Goal: Task Accomplishment & Management: Use online tool/utility

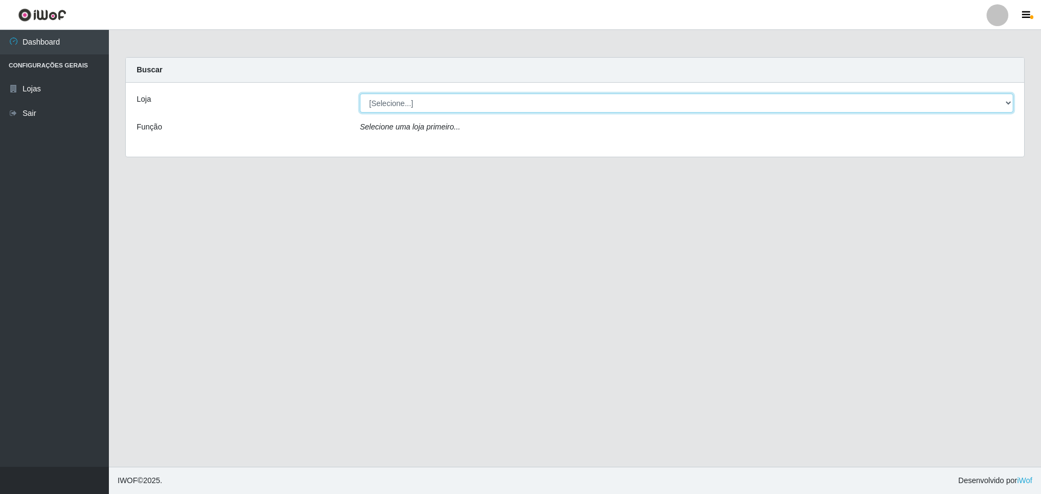
click at [408, 104] on select "[Selecione...] Extrabom - Loja 05 [GEOGRAPHIC_DATA]" at bounding box center [686, 103] width 653 height 19
select select "494"
click at [360, 94] on select "[Selecione...] Extrabom - Loja 05 [GEOGRAPHIC_DATA]" at bounding box center [686, 103] width 653 height 19
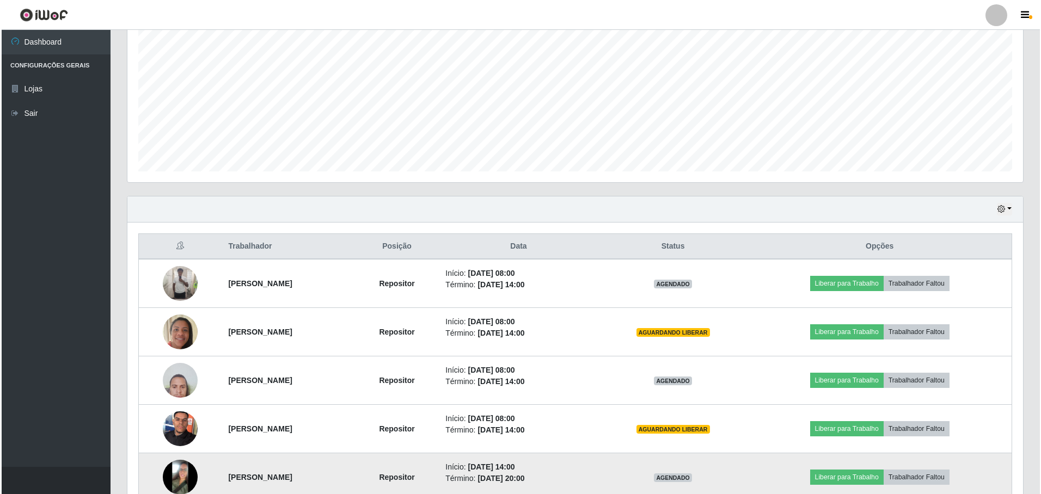
scroll to position [326, 0]
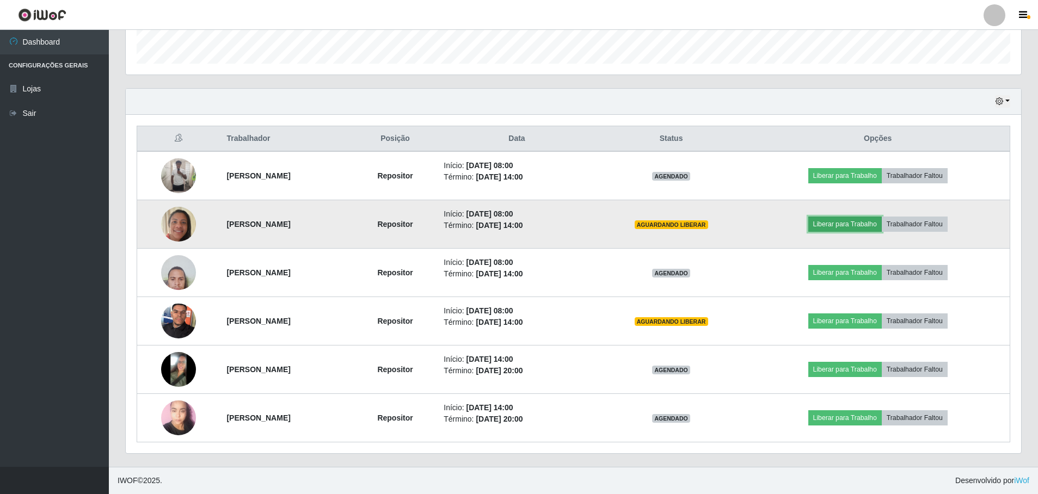
click at [867, 229] on button "Liberar para Trabalho" at bounding box center [844, 224] width 73 height 15
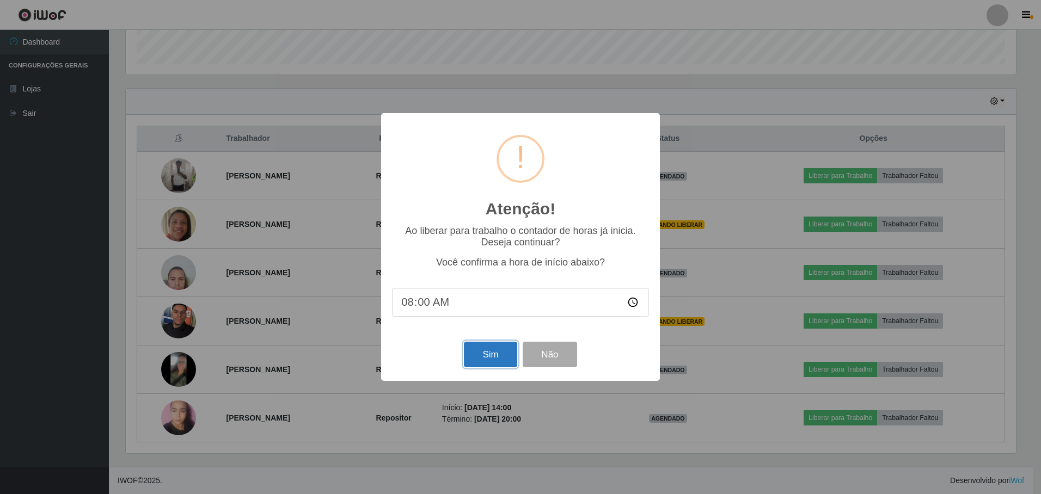
click at [502, 354] on button "Sim" at bounding box center [490, 355] width 53 height 26
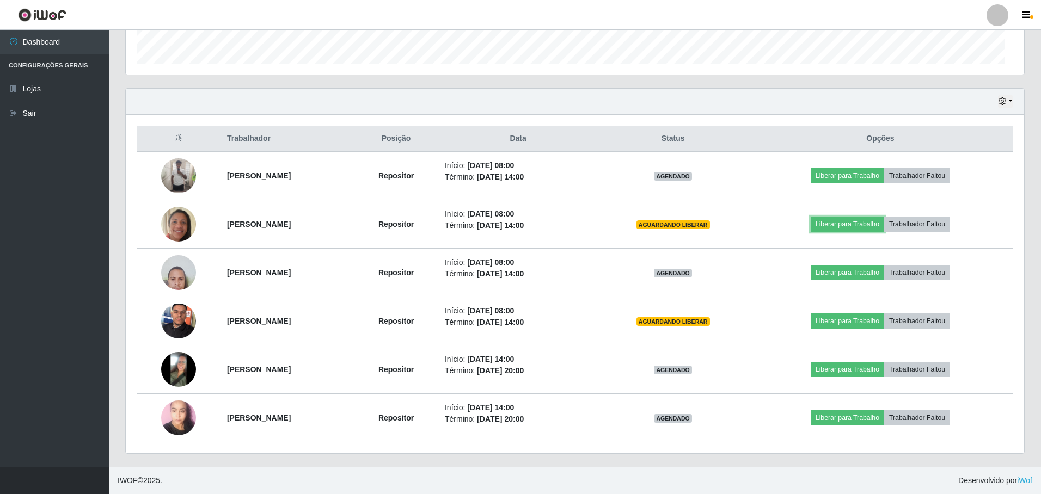
scroll to position [226, 895]
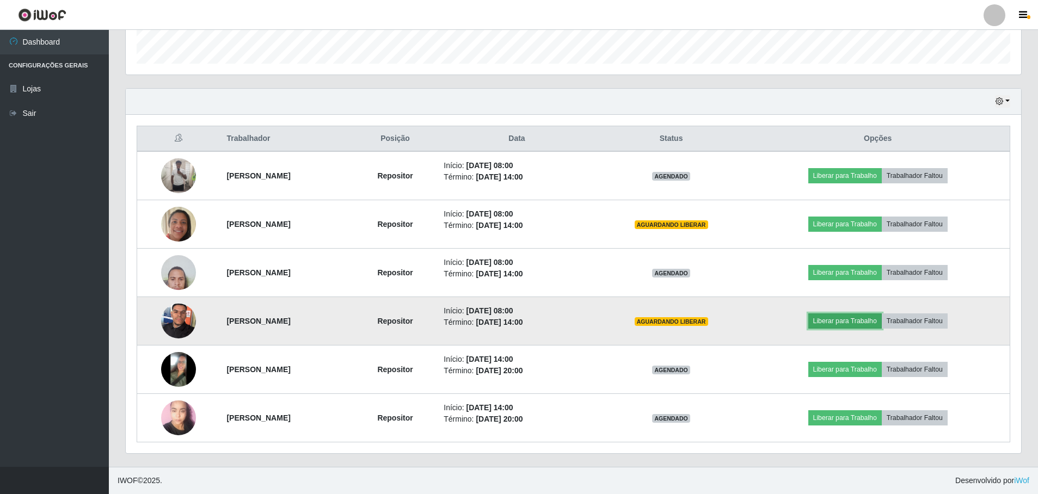
click at [851, 320] on button "Liberar para Trabalho" at bounding box center [844, 321] width 73 height 15
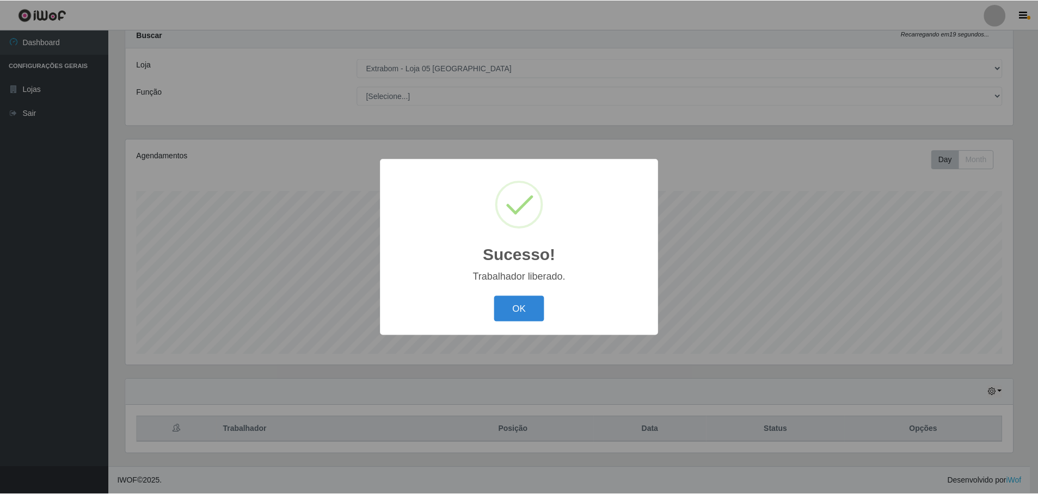
scroll to position [35, 0]
click at [496, 356] on div "Sucesso! × Trabalhador liberado. OK Cancel" at bounding box center [520, 247] width 1041 height 494
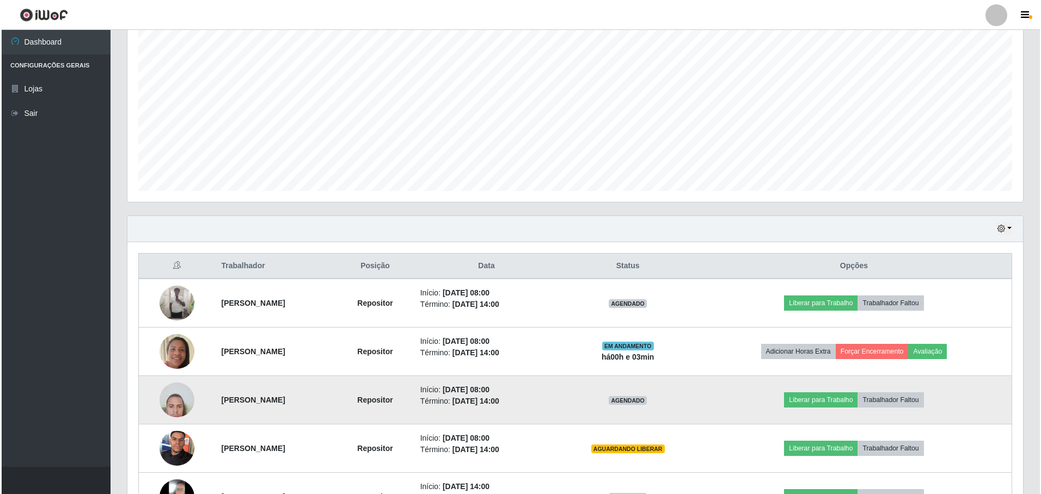
scroll to position [326, 0]
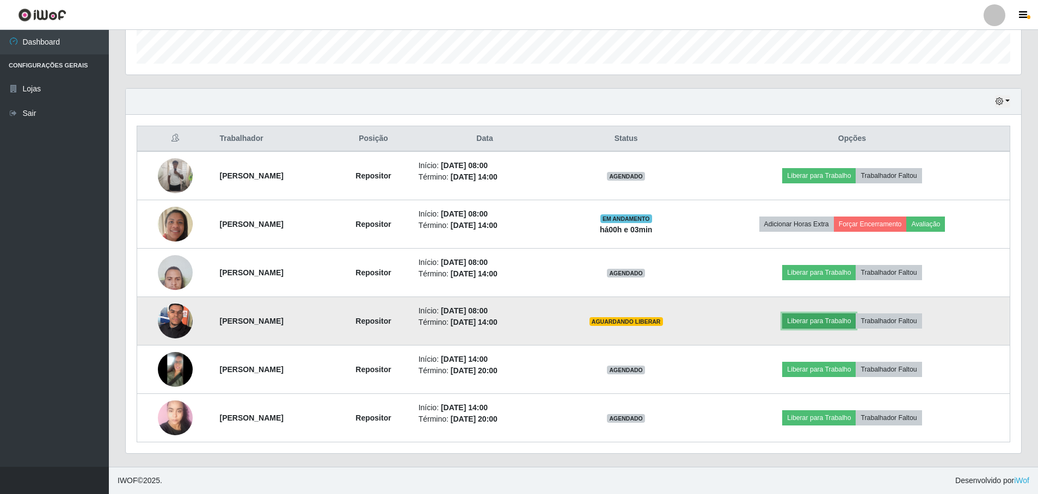
click at [825, 322] on button "Liberar para Trabalho" at bounding box center [818, 321] width 73 height 15
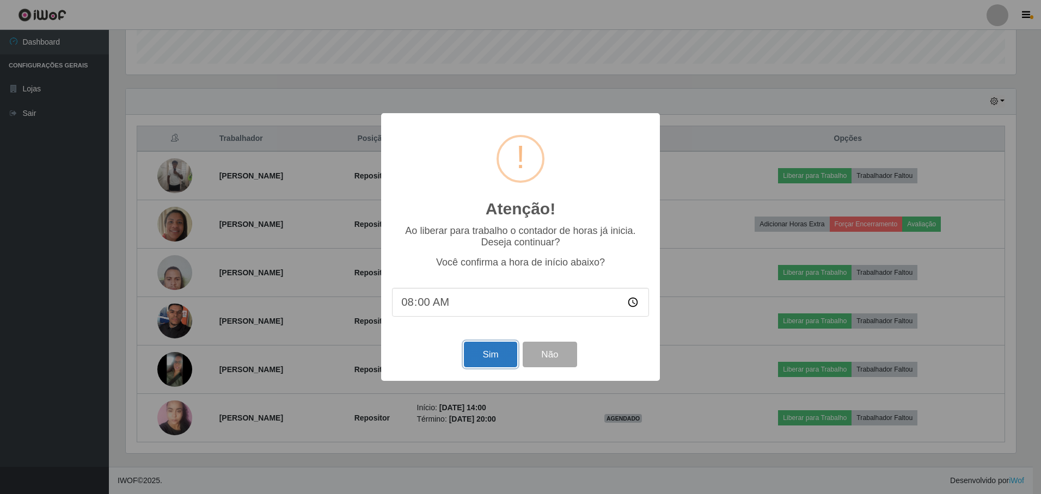
click at [486, 357] on button "Sim" at bounding box center [490, 355] width 53 height 26
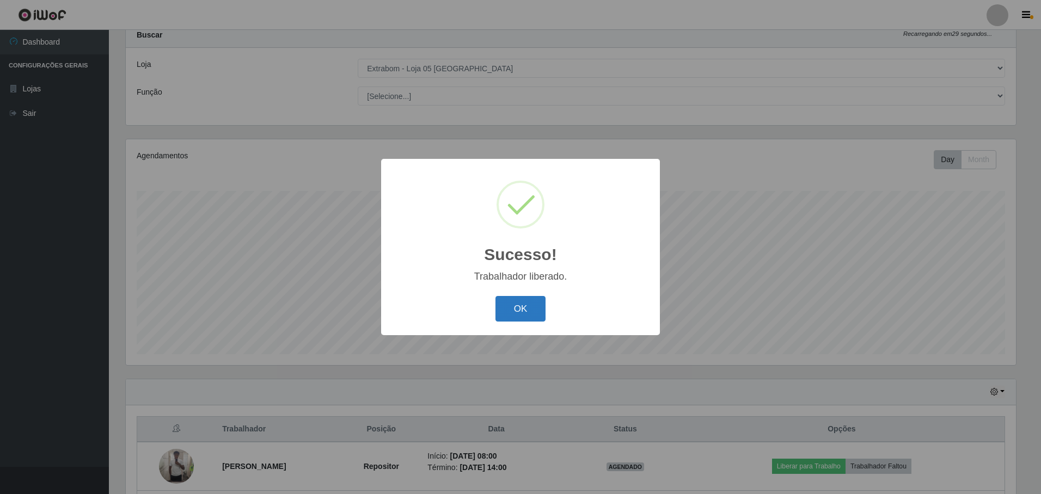
click at [537, 306] on button "OK" at bounding box center [520, 309] width 51 height 26
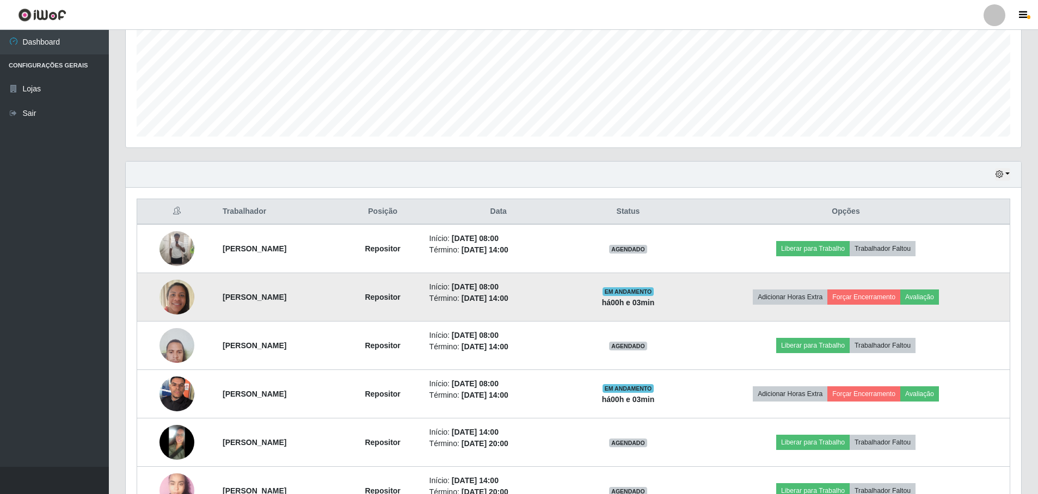
scroll to position [307, 0]
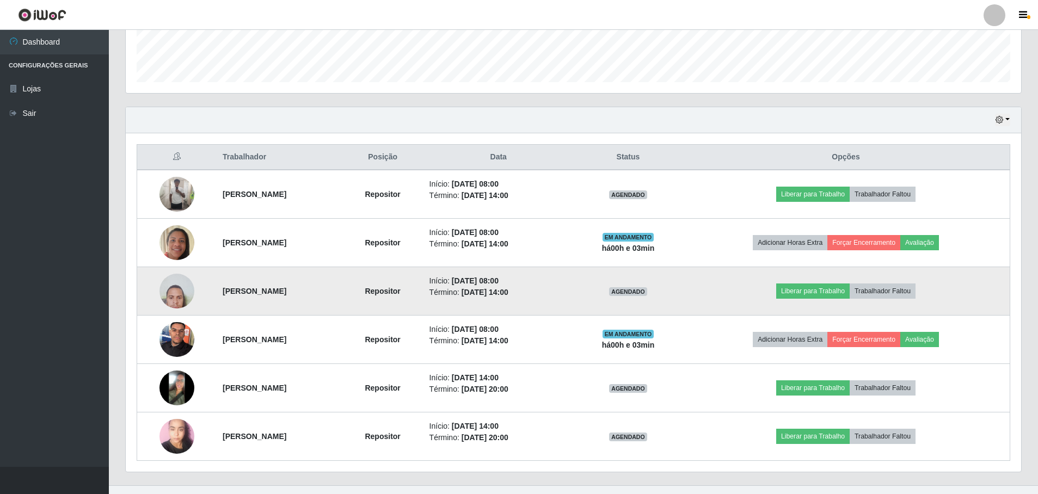
click at [180, 298] on img at bounding box center [176, 291] width 35 height 46
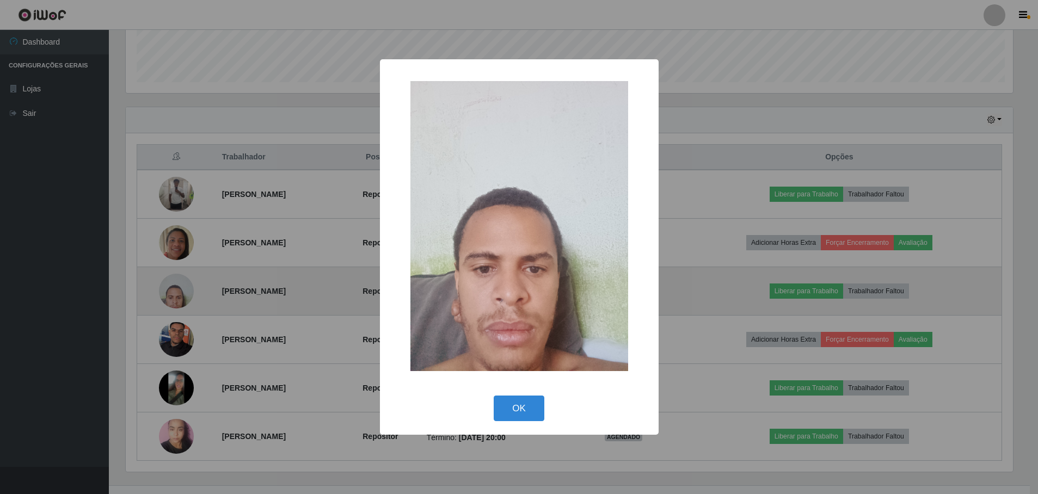
scroll to position [226, 890]
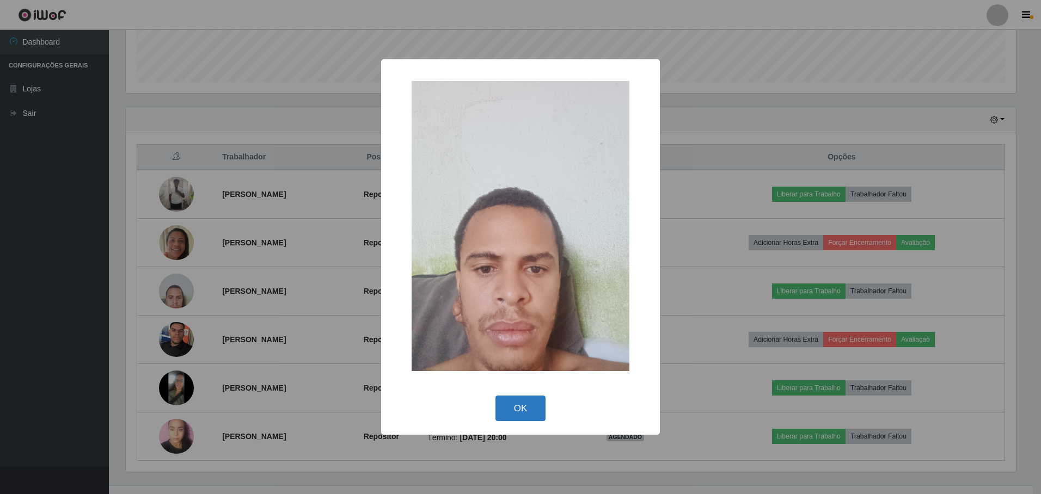
click at [509, 410] on button "OK" at bounding box center [520, 409] width 51 height 26
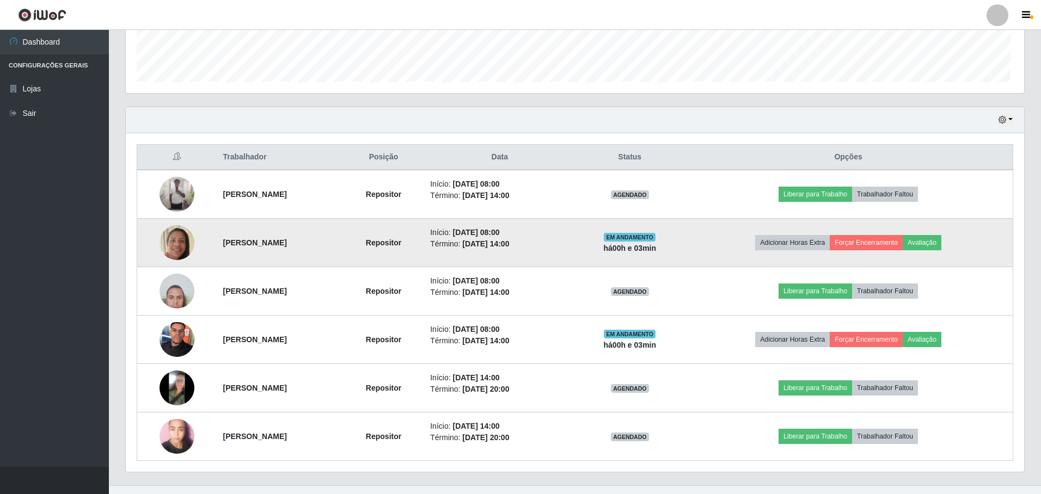
scroll to position [226, 895]
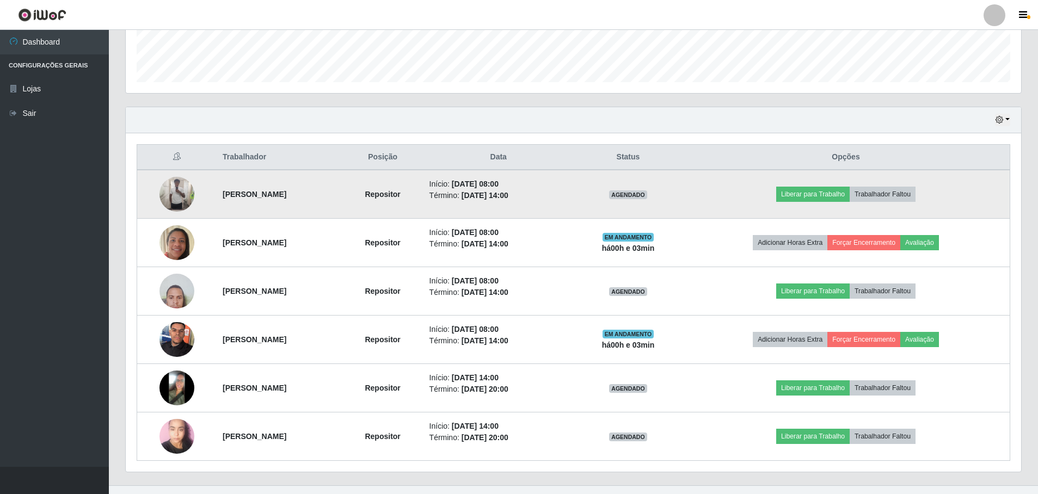
click at [162, 195] on img at bounding box center [176, 194] width 35 height 35
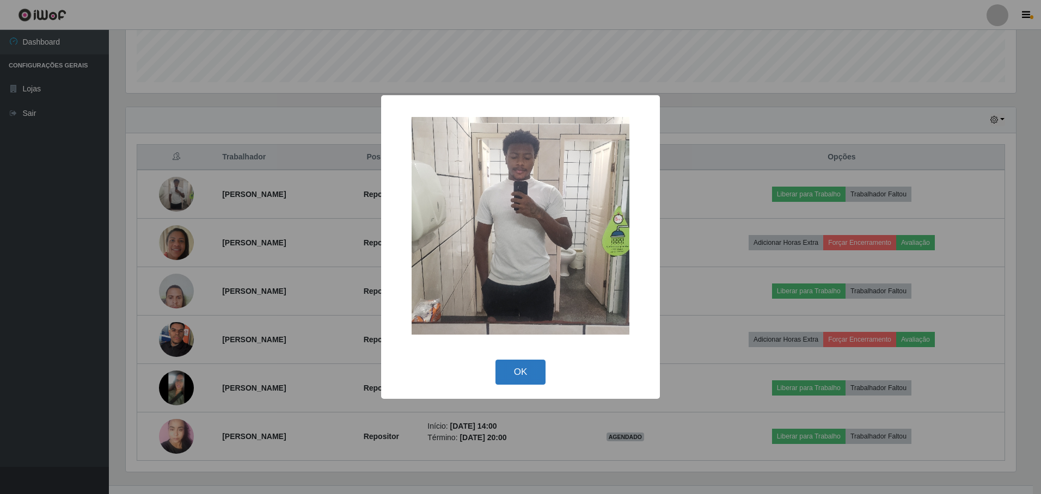
click at [521, 371] on button "OK" at bounding box center [520, 373] width 51 height 26
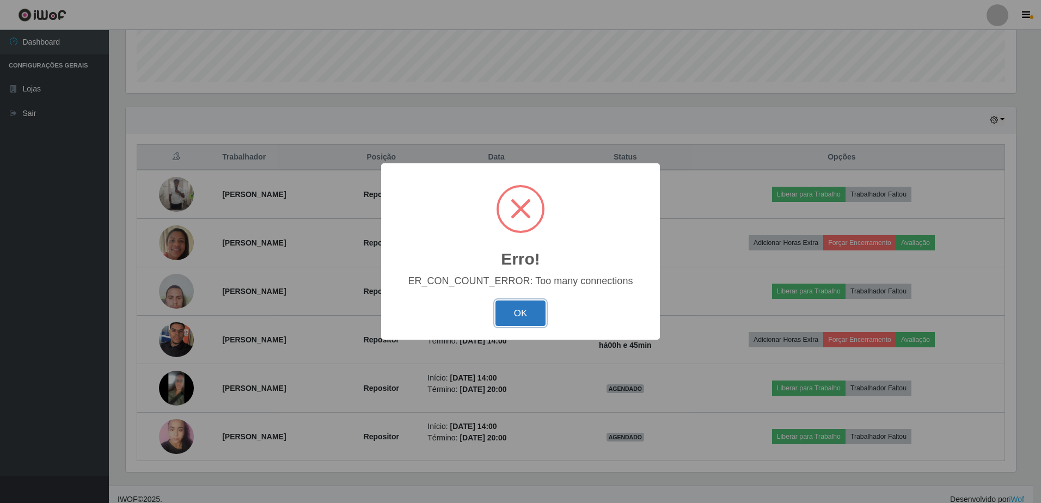
click at [529, 310] on button "OK" at bounding box center [520, 313] width 51 height 26
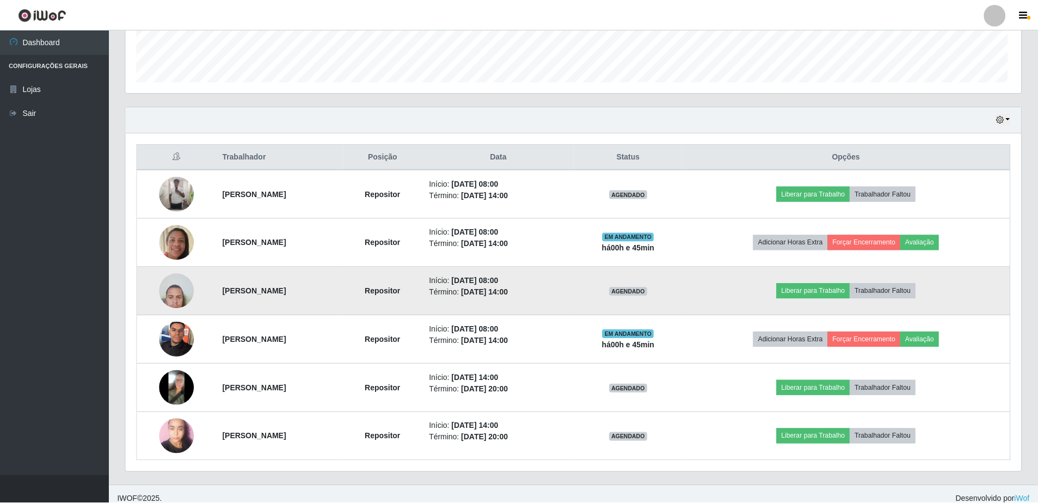
scroll to position [226, 895]
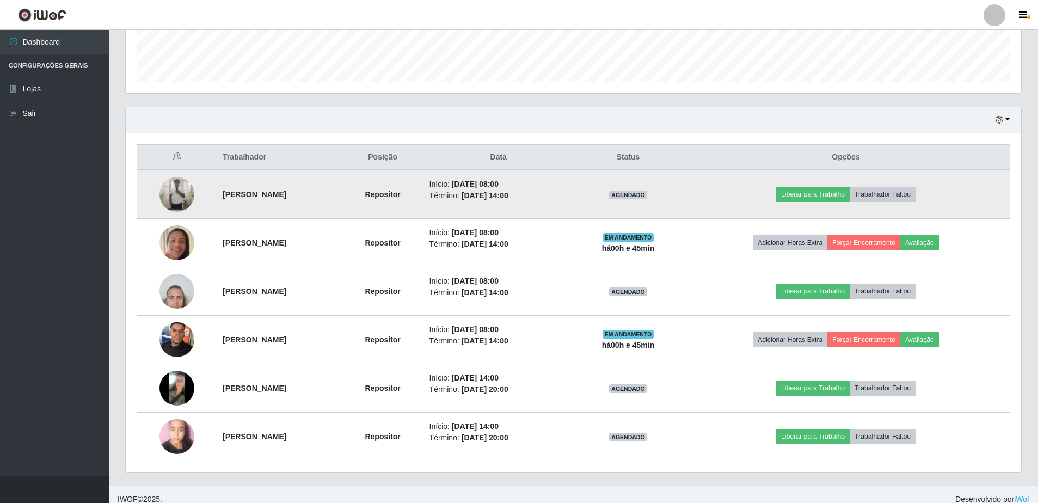
click at [169, 188] on img at bounding box center [176, 194] width 35 height 35
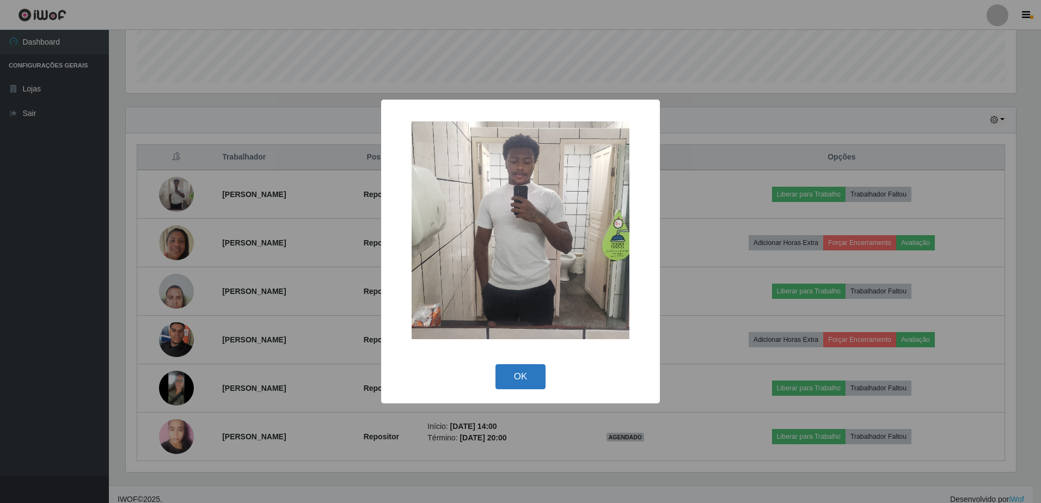
click at [530, 381] on button "OK" at bounding box center [520, 377] width 51 height 26
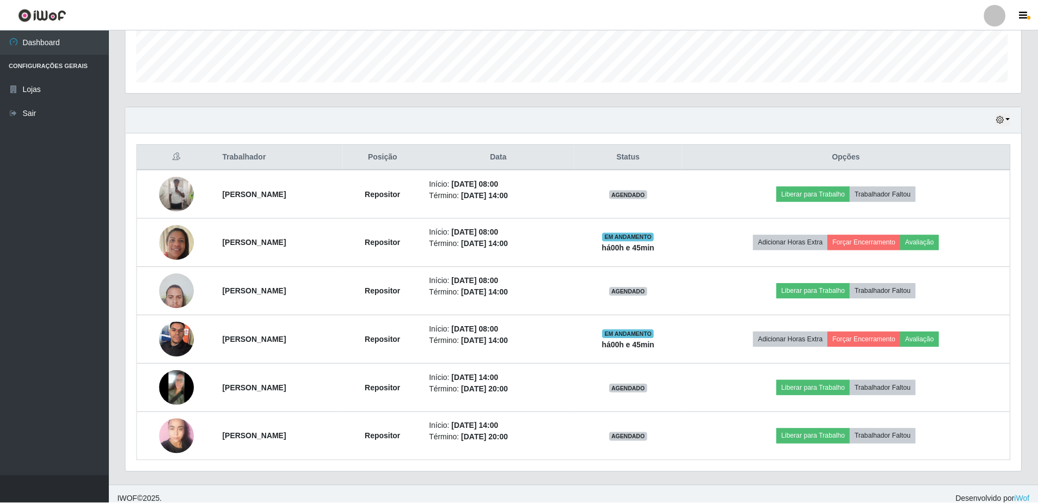
scroll to position [226, 895]
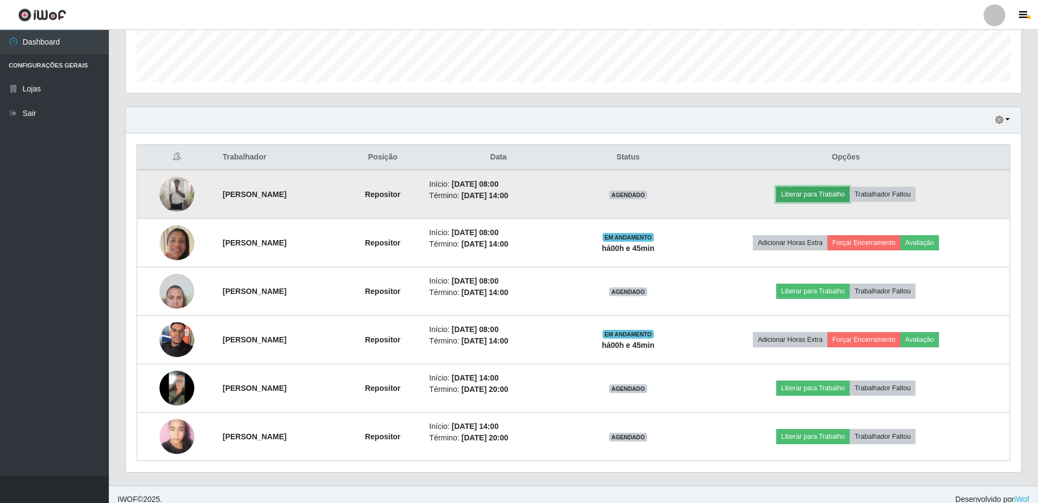
click at [830, 197] on button "Liberar para Trabalho" at bounding box center [812, 194] width 73 height 15
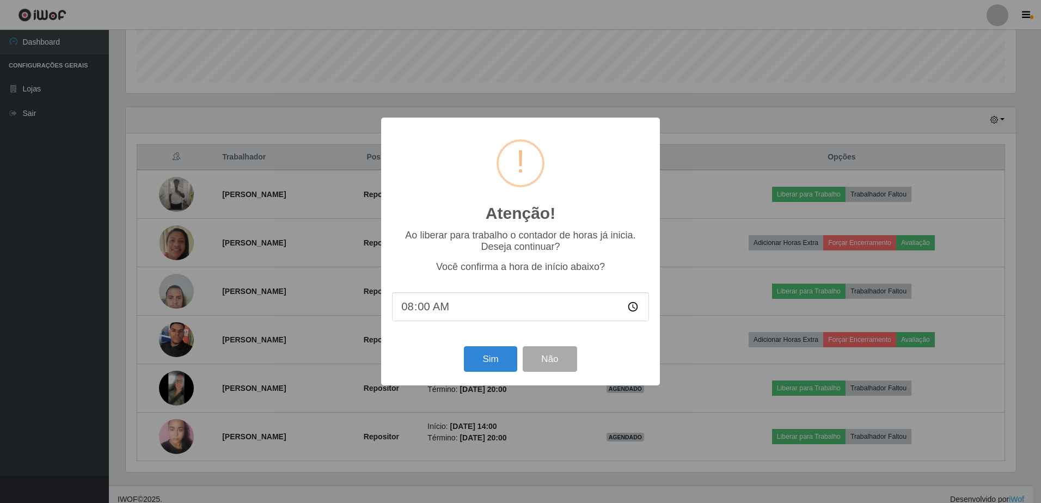
click at [446, 306] on input "08:00" at bounding box center [520, 306] width 257 height 29
click at [436, 310] on input "08:00" at bounding box center [520, 306] width 257 height 29
click at [633, 309] on input "08:00" at bounding box center [520, 306] width 257 height 29
type input "08:30"
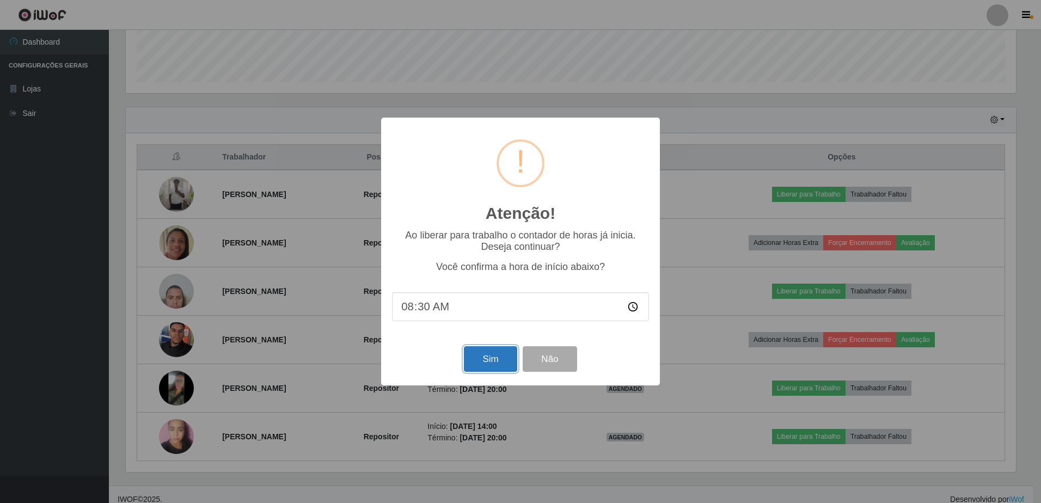
click at [492, 365] on button "Sim" at bounding box center [490, 359] width 53 height 26
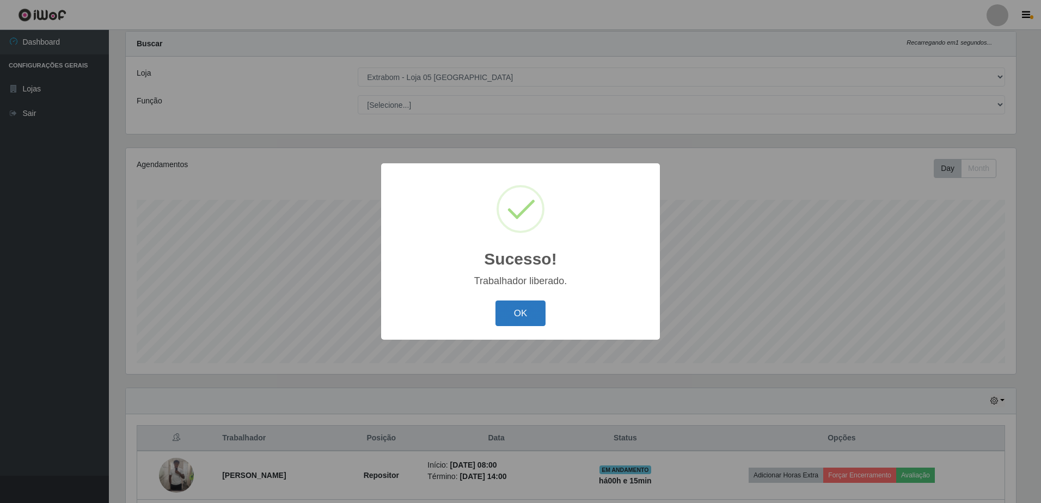
click at [534, 312] on button "OK" at bounding box center [520, 313] width 51 height 26
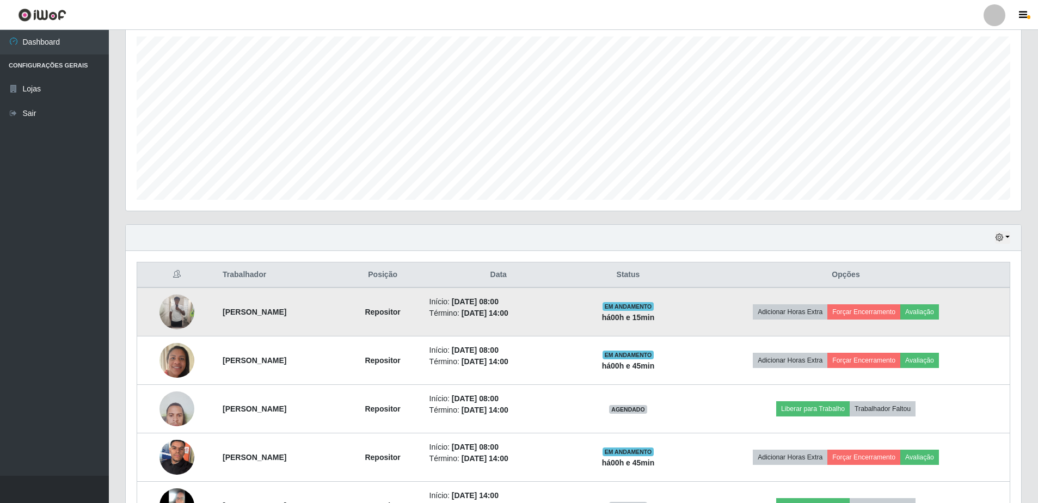
scroll to position [298, 0]
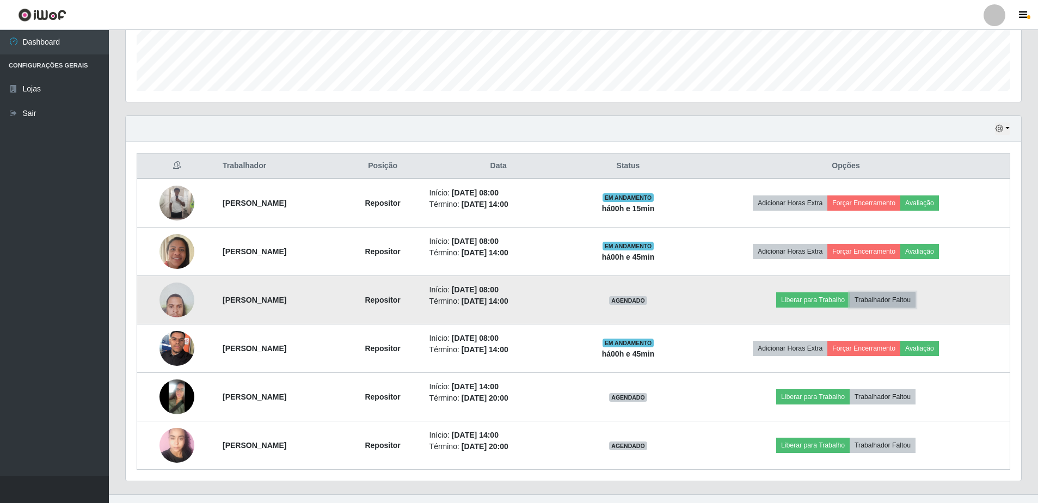
click at [892, 301] on button "Trabalhador Faltou" at bounding box center [883, 299] width 66 height 15
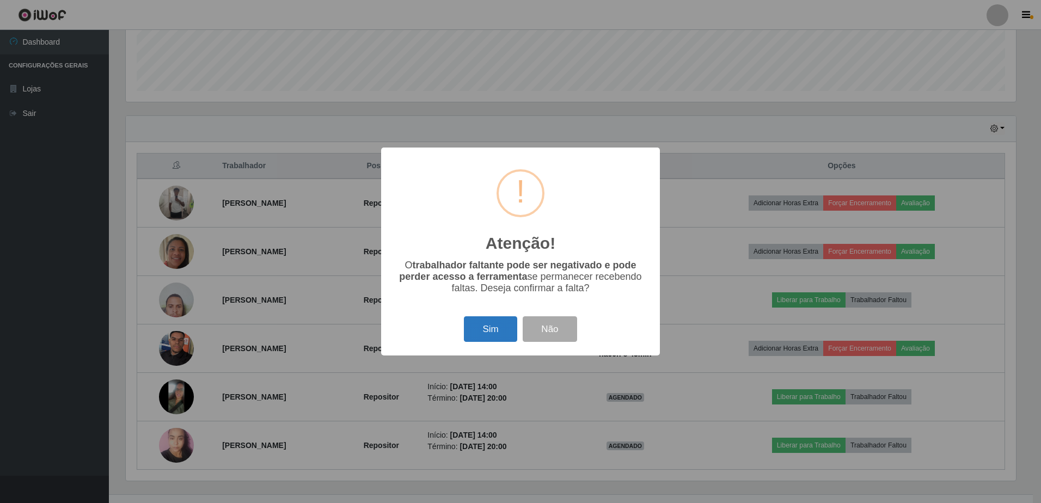
click at [506, 335] on button "Sim" at bounding box center [490, 329] width 53 height 26
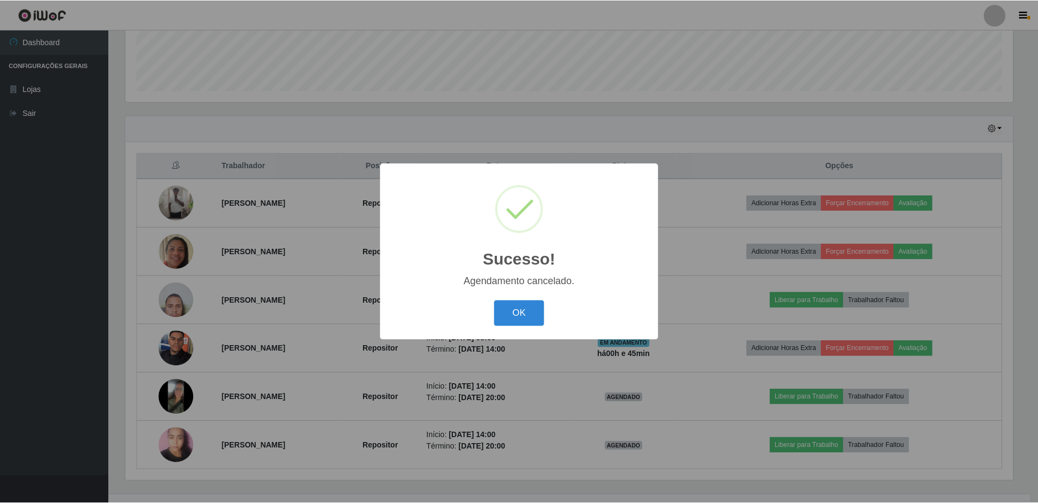
scroll to position [268, 0]
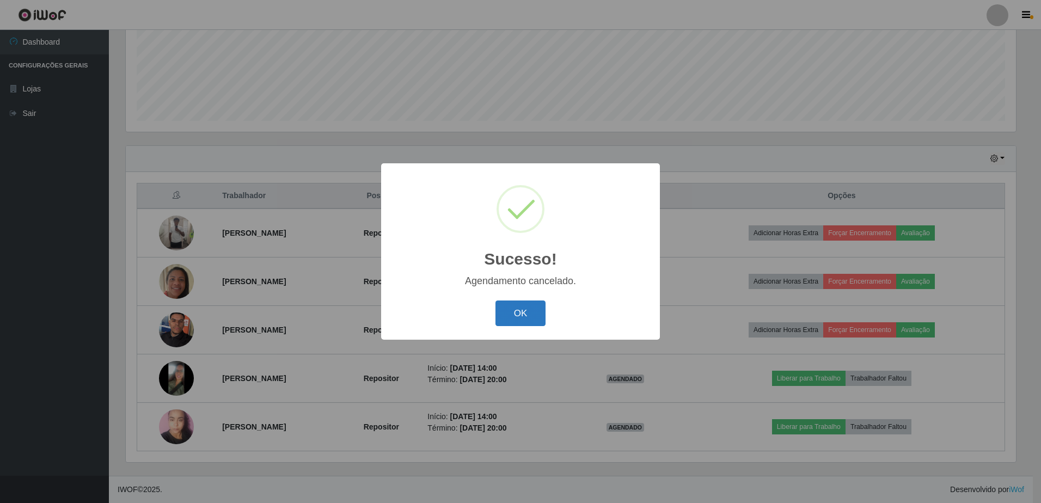
click at [512, 315] on button "OK" at bounding box center [520, 313] width 51 height 26
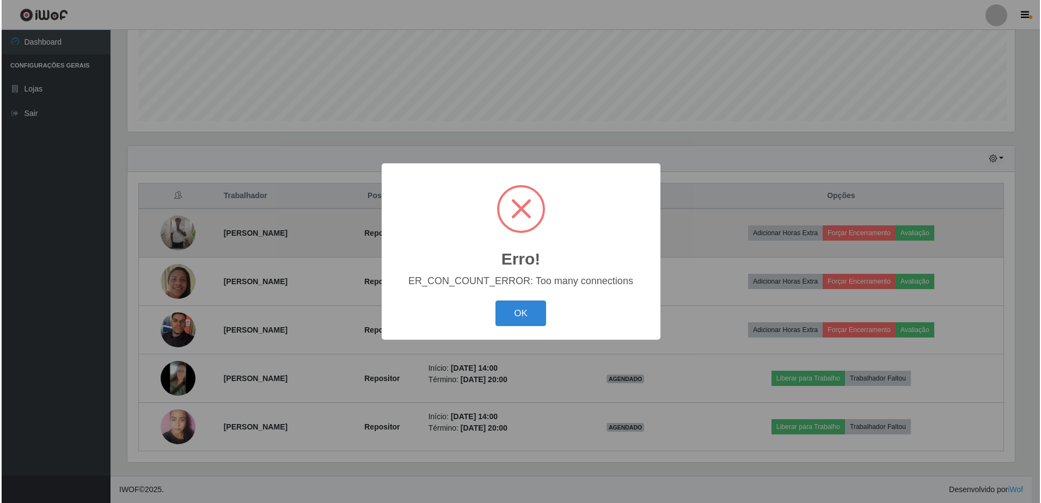
scroll to position [226, 890]
